Goal: Task Accomplishment & Management: Use online tool/utility

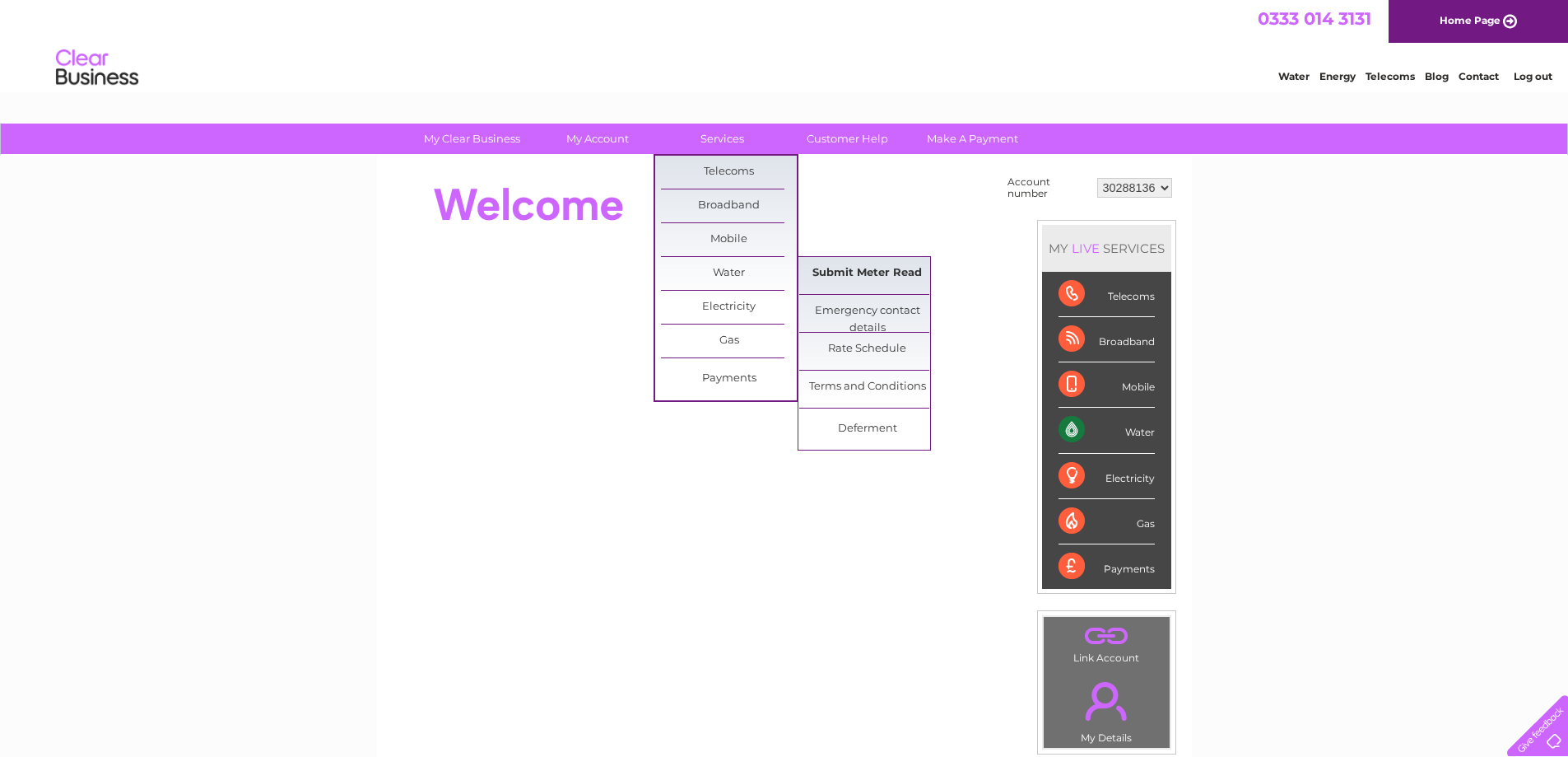
click at [846, 274] on link "Submit Meter Read" at bounding box center [867, 274] width 136 height 33
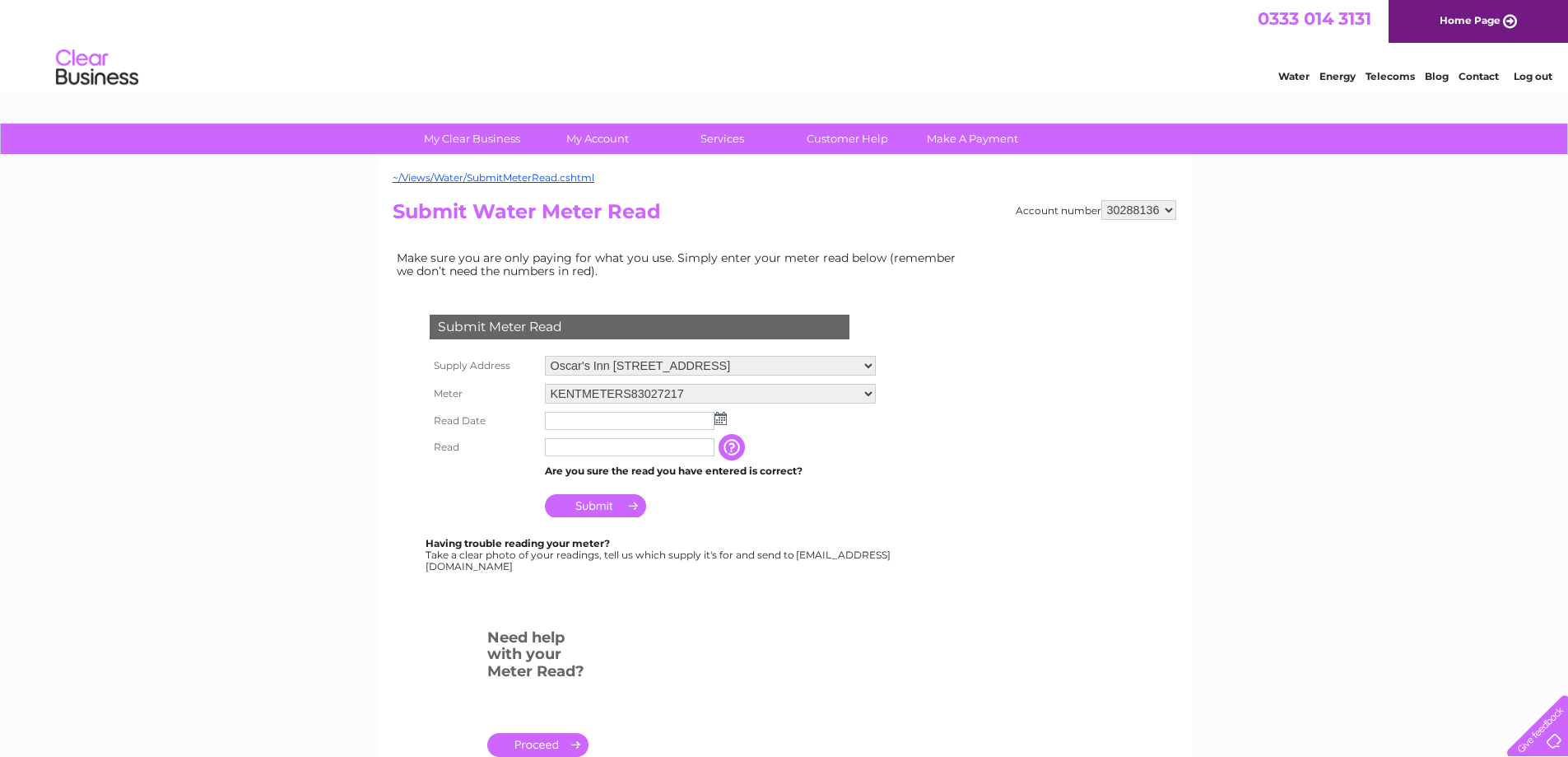
click at [717, 418] on img at bounding box center [720, 418] width 12 height 13
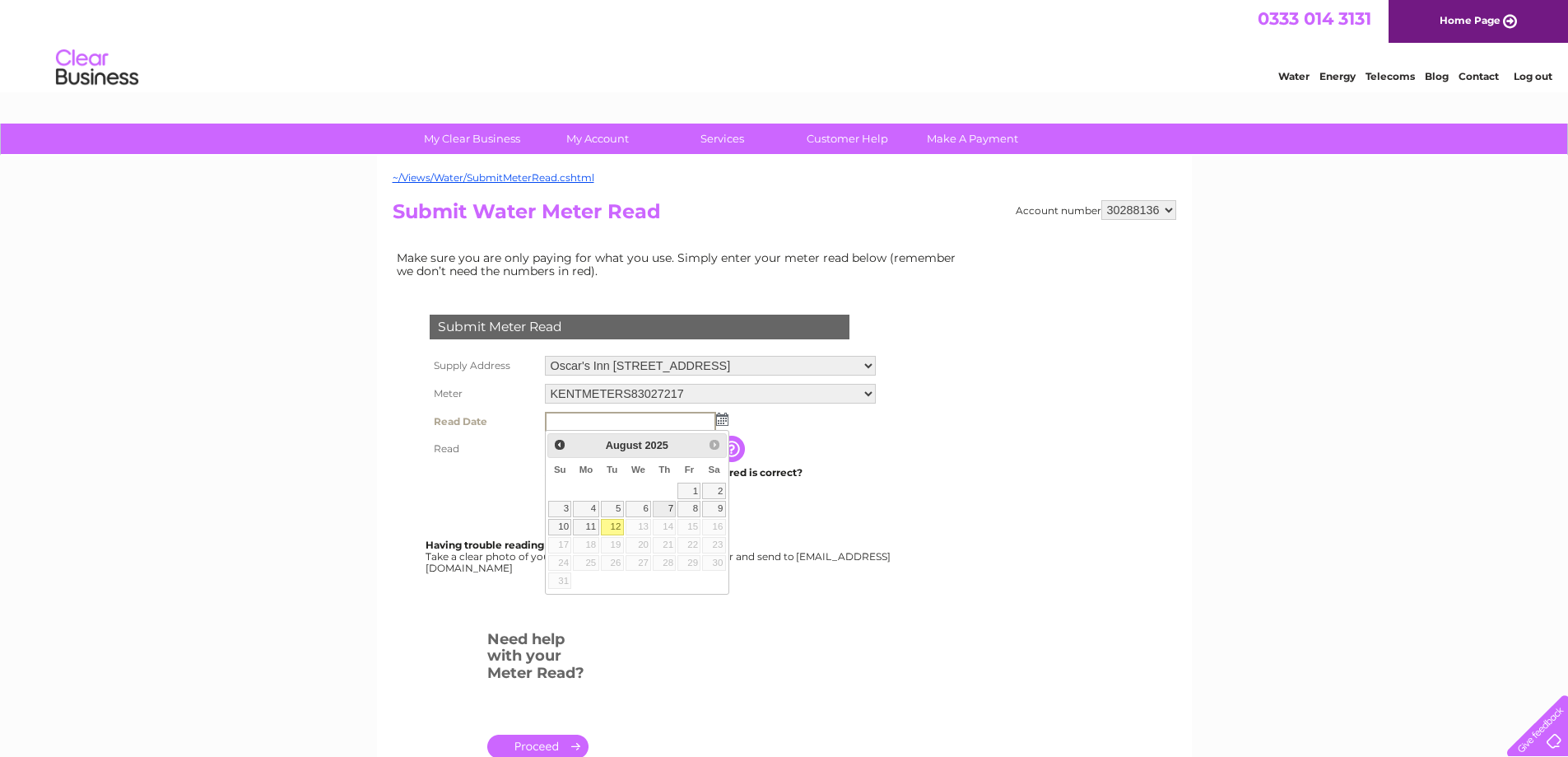
click at [662, 508] on link "7" at bounding box center [663, 509] width 23 height 17
type input "[DATE]"
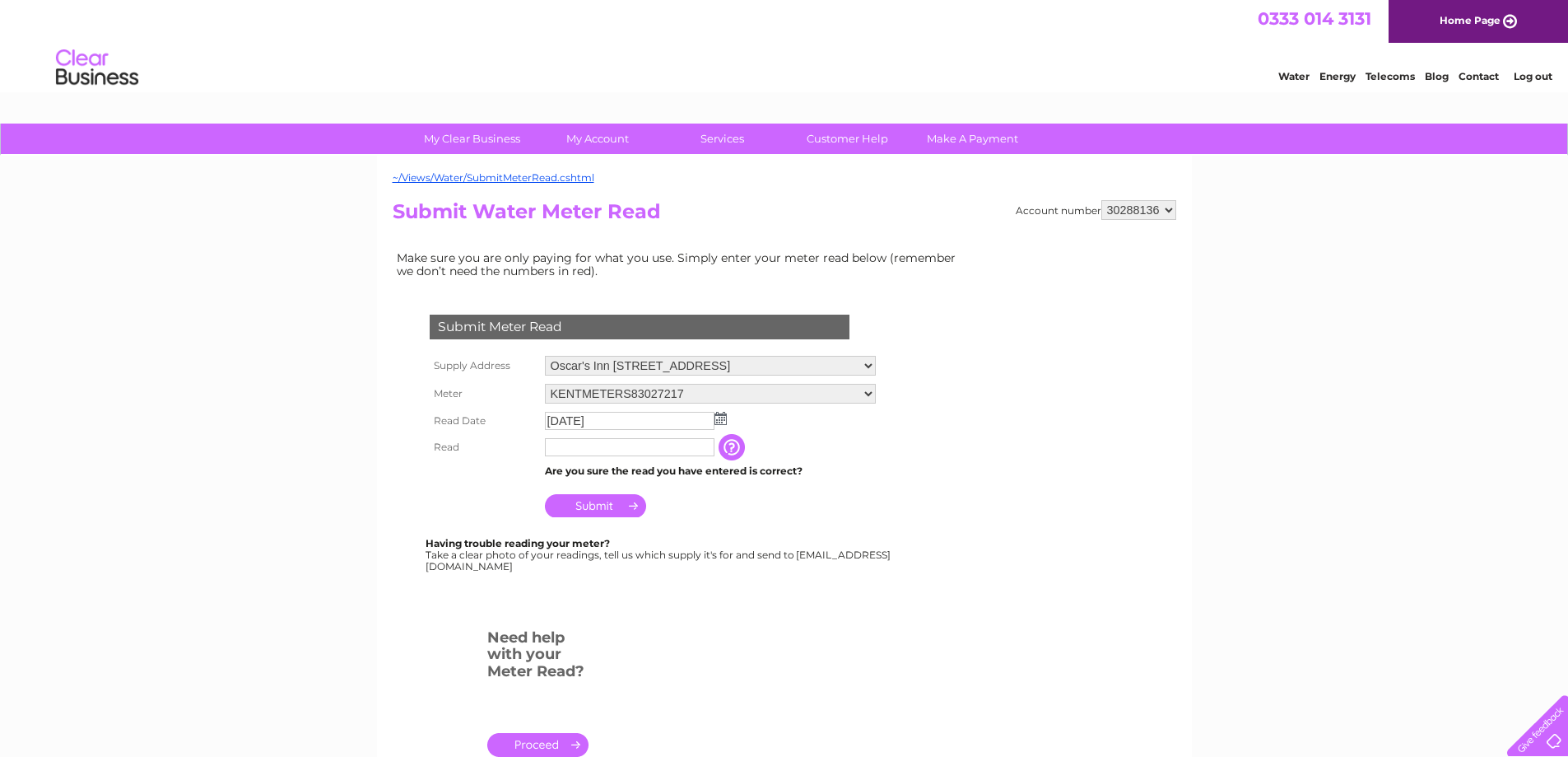
click at [617, 459] on td at bounding box center [629, 446] width 177 height 27
click at [621, 452] on input "text" at bounding box center [630, 447] width 170 height 18
type input "54209"
click at [609, 502] on input "Submit" at bounding box center [596, 507] width 102 height 23
